Goal: Information Seeking & Learning: Learn about a topic

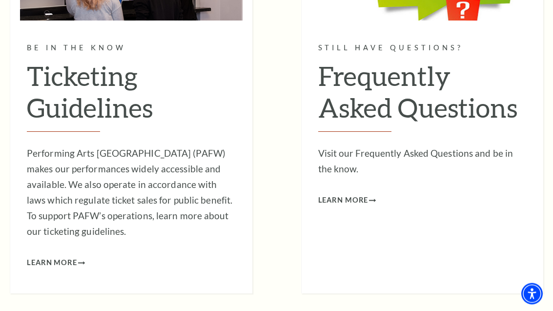
scroll to position [1183, 0]
click at [349, 194] on span "Learn More" at bounding box center [343, 200] width 50 height 12
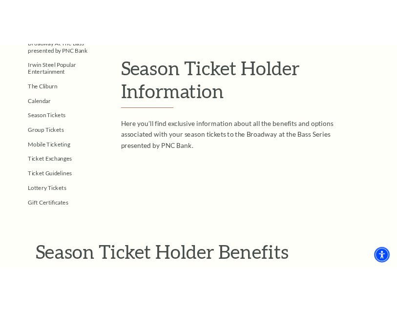
scroll to position [0, 0]
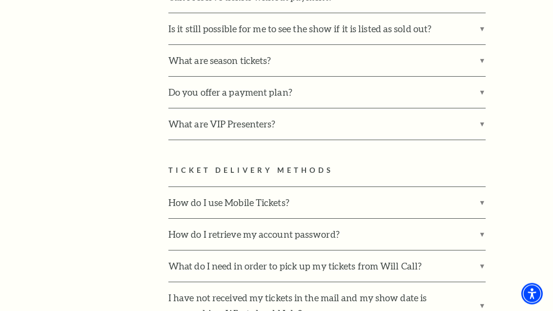
scroll to position [525, 0]
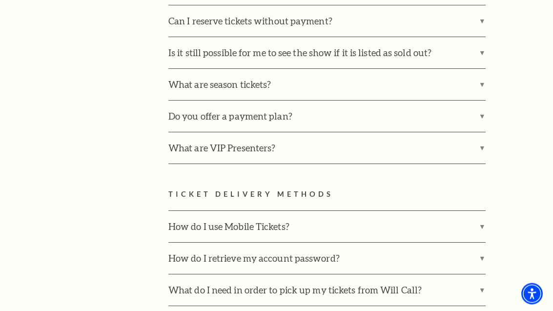
click at [485, 69] on label "What are season tickets?" at bounding box center [326, 84] width 317 height 31
click at [0, 0] on input "What are season tickets?" at bounding box center [0, 0] width 0 height 0
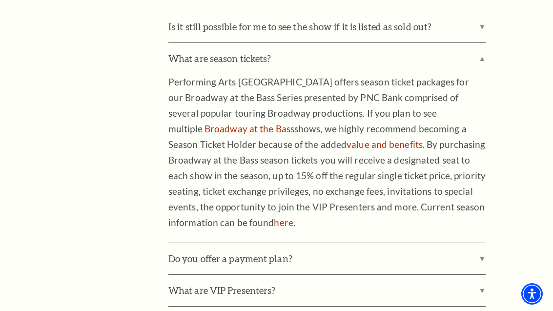
scroll to position [534, 0]
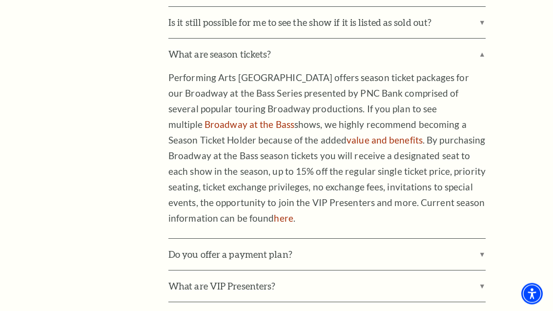
click at [484, 239] on label "Do you offer a payment plan?" at bounding box center [326, 254] width 317 height 31
click at [0, 0] on input "Do you offer a payment plan?" at bounding box center [0, 0] width 0 height 0
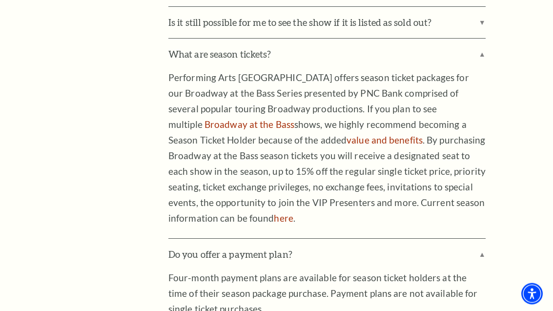
scroll to position [535, 0]
click at [484, 239] on label "Do you offer a payment plan?" at bounding box center [326, 254] width 317 height 31
click at [0, 0] on input "Do you offer a payment plan?" at bounding box center [0, 0] width 0 height 0
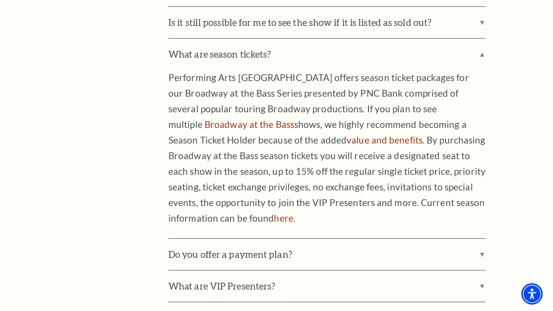
click at [486, 39] on label "What are season tickets?" at bounding box center [326, 54] width 317 height 31
click at [0, 0] on input "What are season tickets?" at bounding box center [0, 0] width 0 height 0
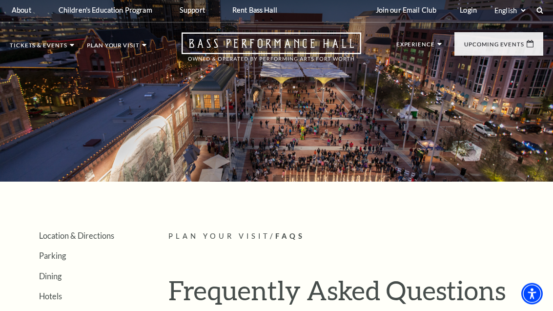
scroll to position [0, 0]
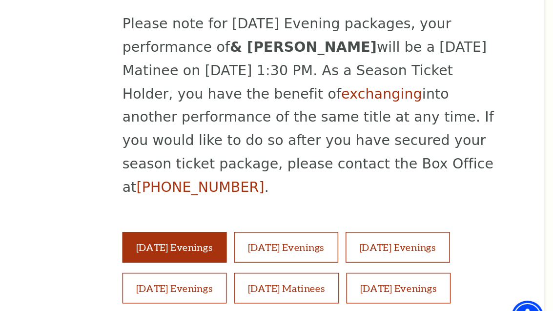
scroll to position [540, 0]
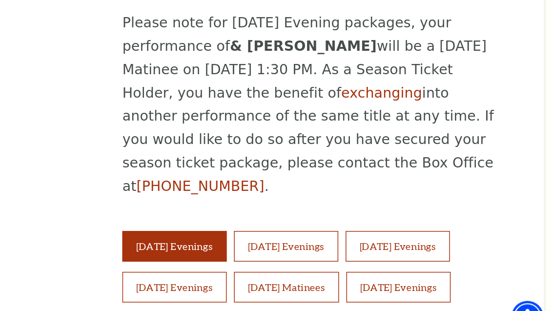
click at [396, 236] on button "Thursday Evenings" at bounding box center [445, 246] width 70 height 20
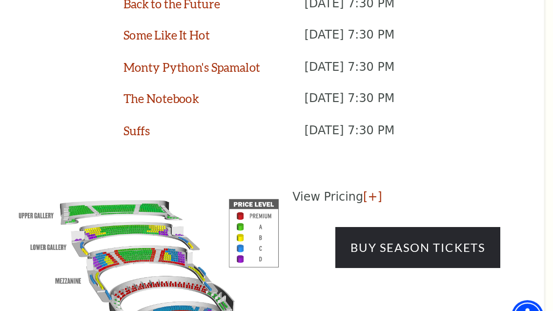
scroll to position [916, 0]
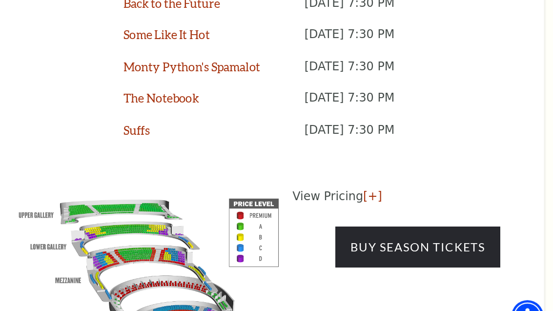
click at [396, 209] on link "[+]" at bounding box center [428, 213] width 13 height 9
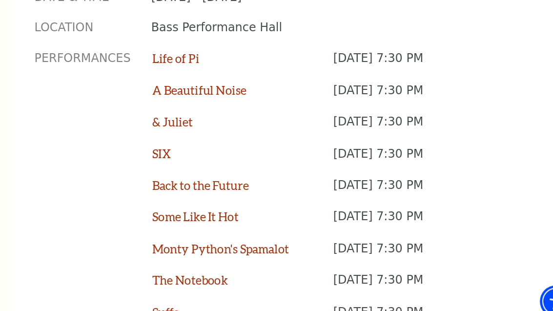
scroll to position [783, 0]
